Goal: Find contact information: Obtain details needed to contact an individual or organization

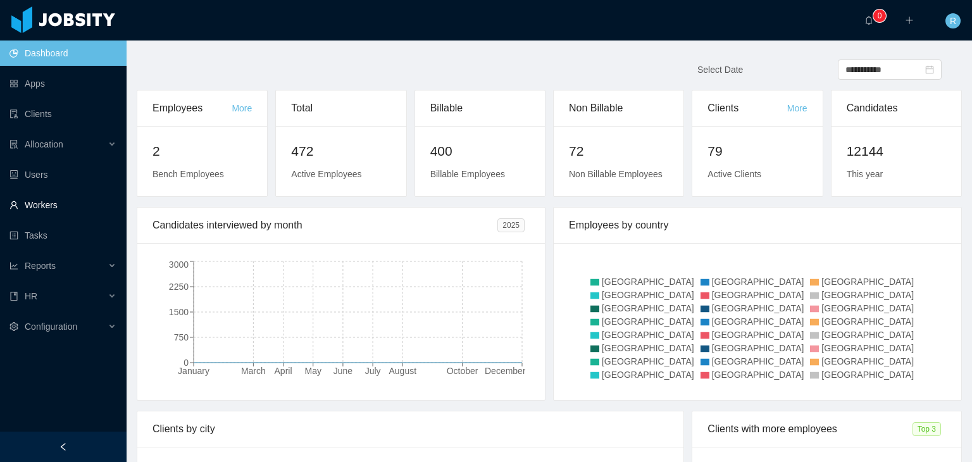
click at [35, 206] on link "Workers" at bounding box center [62, 204] width 107 height 25
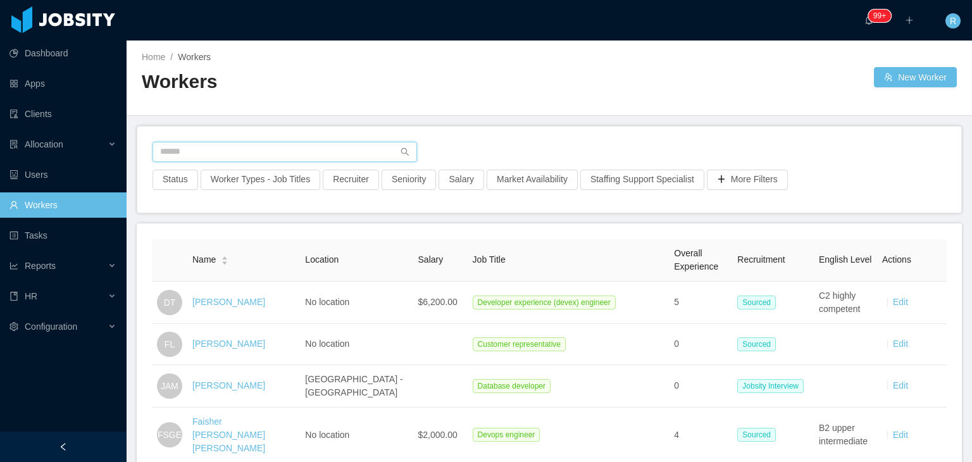
click at [273, 153] on input "text" at bounding box center [285, 152] width 265 height 20
paste input "**********"
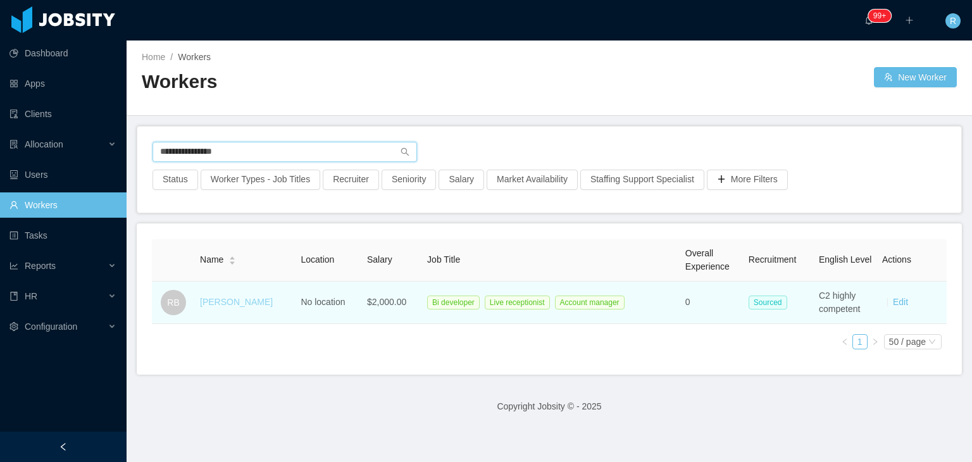
type input "**********"
click at [240, 301] on link "[PERSON_NAME]" at bounding box center [236, 302] width 73 height 10
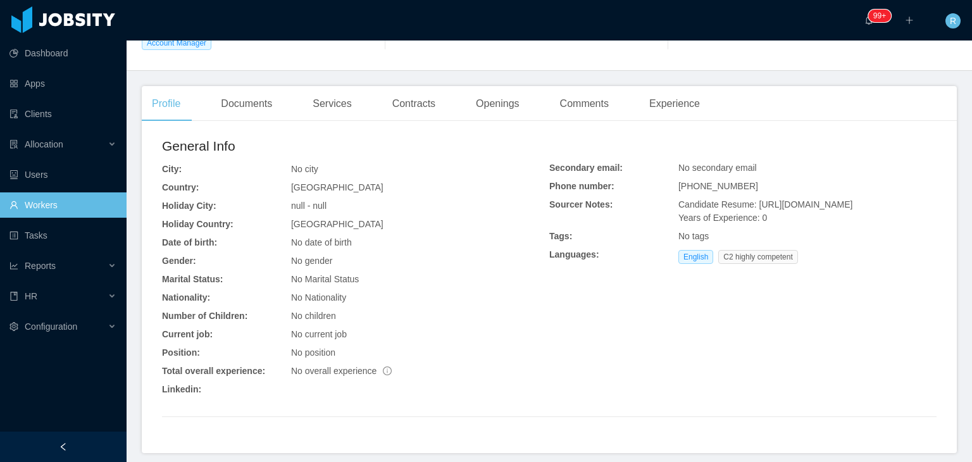
scroll to position [366, 0]
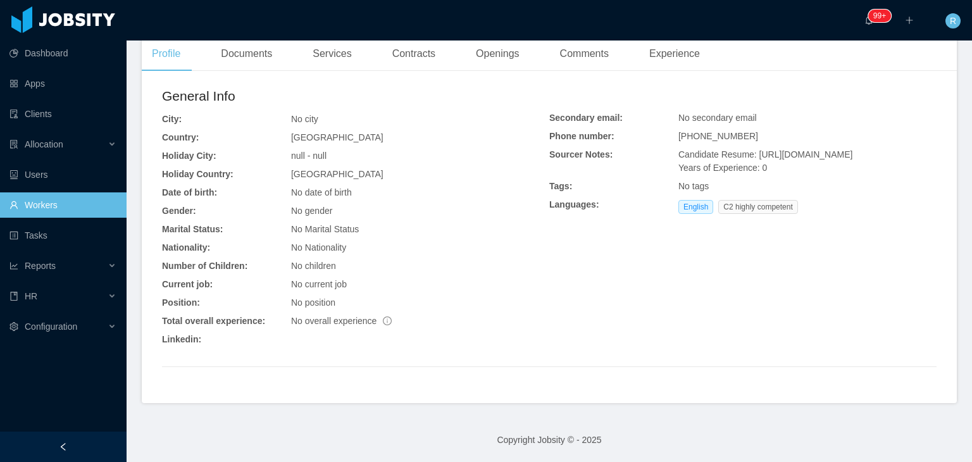
drag, startPoint x: 764, startPoint y: 183, endPoint x: 747, endPoint y: 154, distance: 33.5
click at [747, 154] on div "Candidate Resume: [URL][DOMAIN_NAME] Years of Experience: 0" at bounding box center [807, 161] width 258 height 27
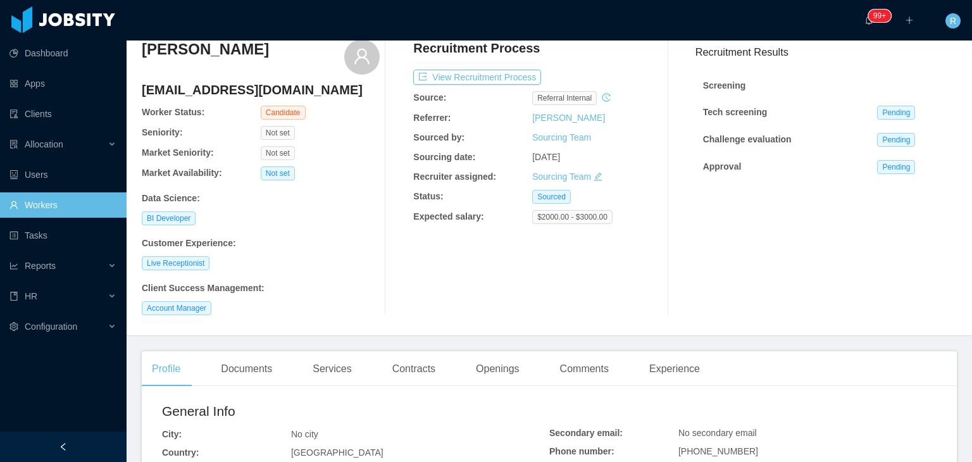
click at [262, 91] on h4 "[EMAIL_ADDRESS][DOMAIN_NAME]" at bounding box center [261, 90] width 238 height 18
copy h4 "[EMAIL_ADDRESS][DOMAIN_NAME]"
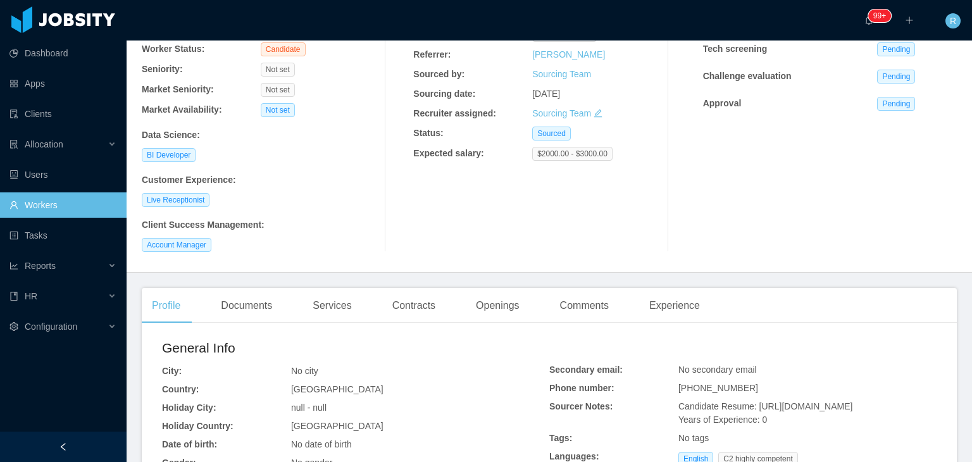
scroll to position [0, 0]
